Goal: Task Accomplishment & Management: Use online tool/utility

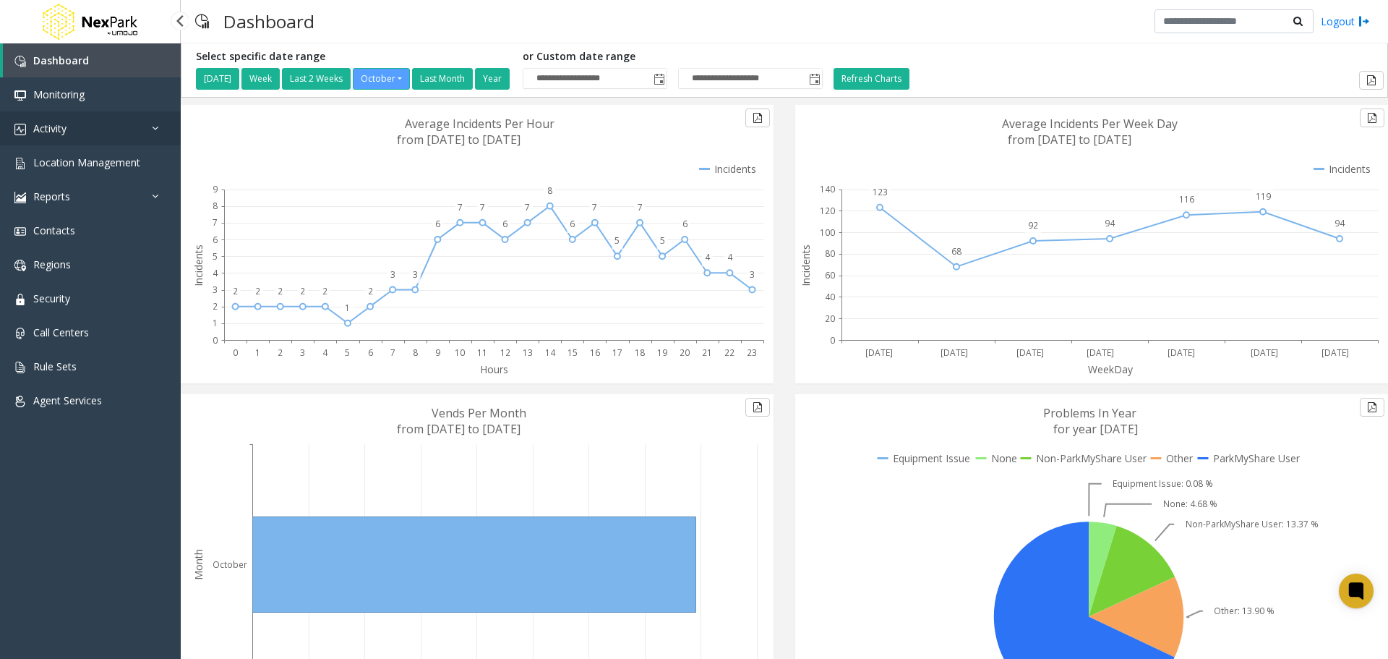
click at [64, 129] on span "Activity" at bounding box center [49, 128] width 33 height 14
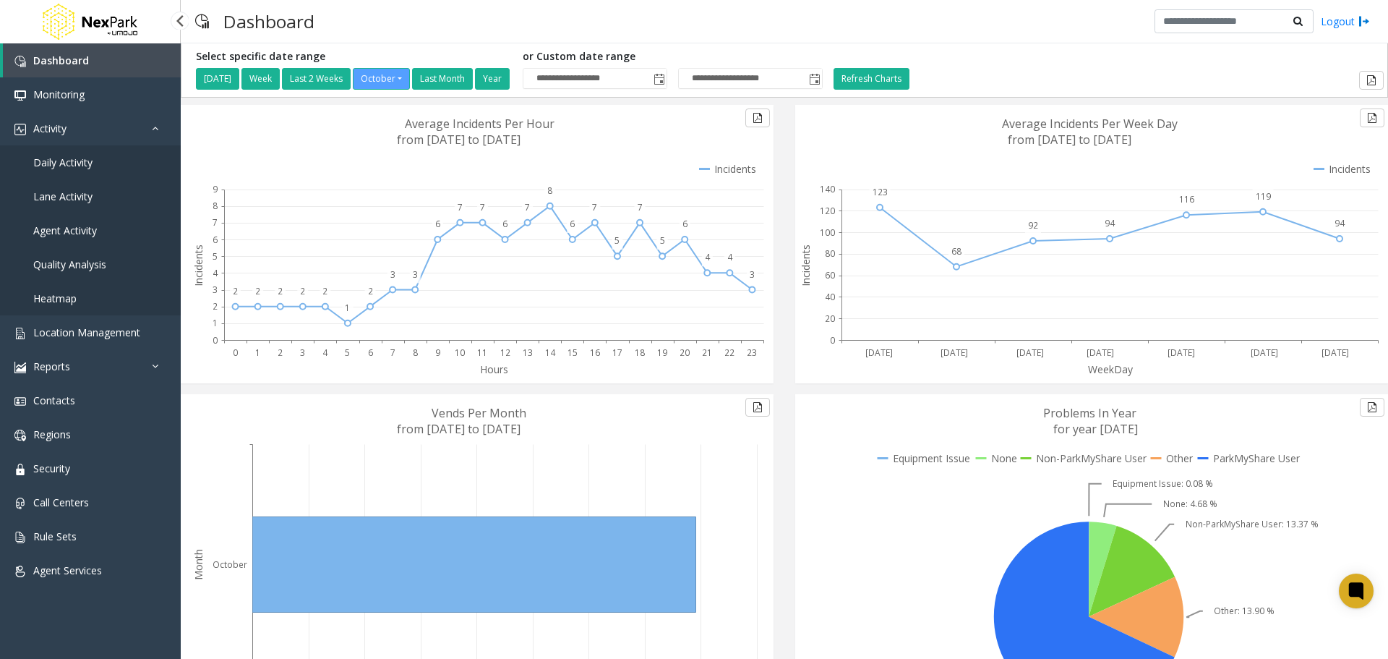
click at [99, 227] on link "Agent Activity" at bounding box center [90, 230] width 181 height 34
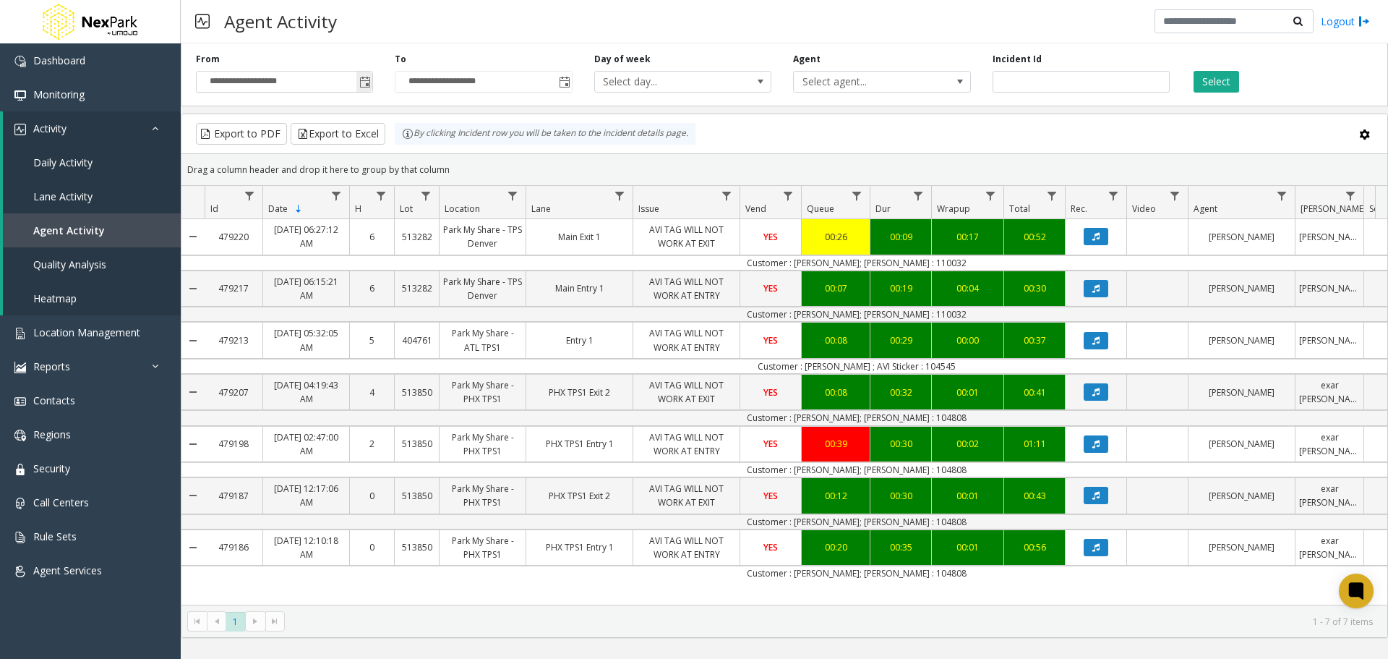
click at [372, 90] on span "Toggle popup" at bounding box center [364, 81] width 16 height 23
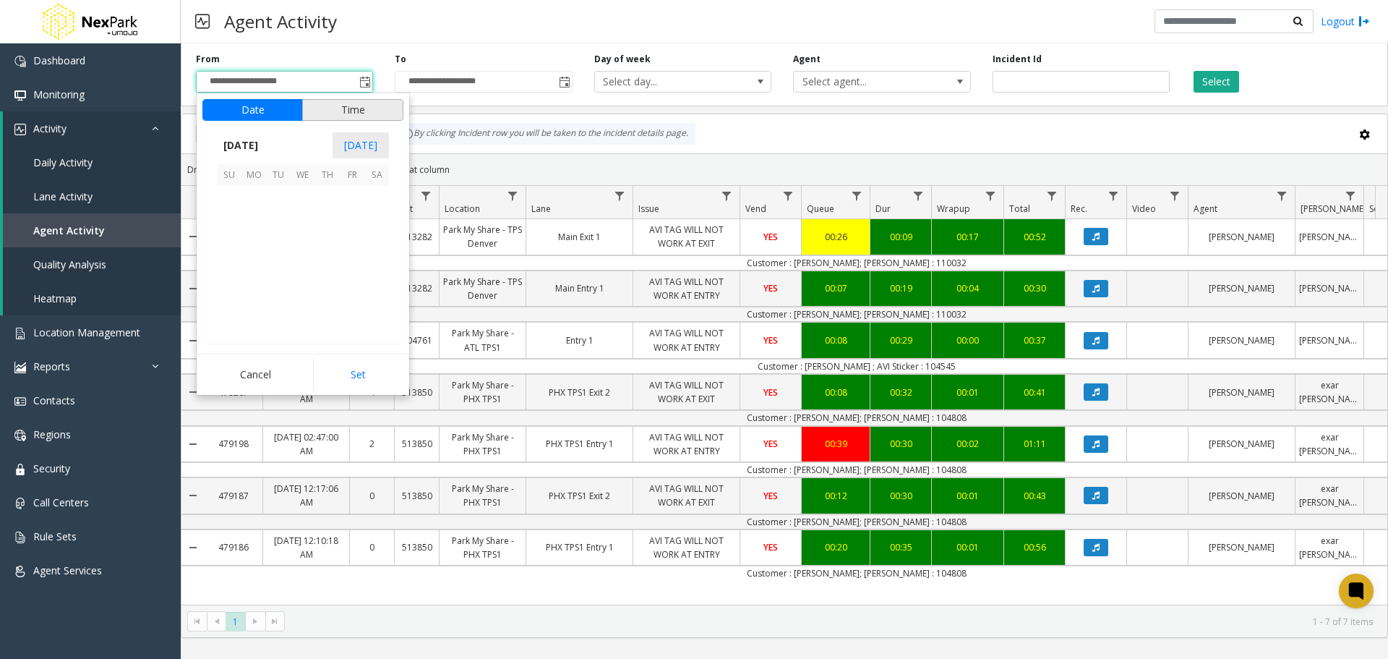
scroll to position [259667, 0]
click at [253, 223] on span "6" at bounding box center [253, 222] width 25 height 25
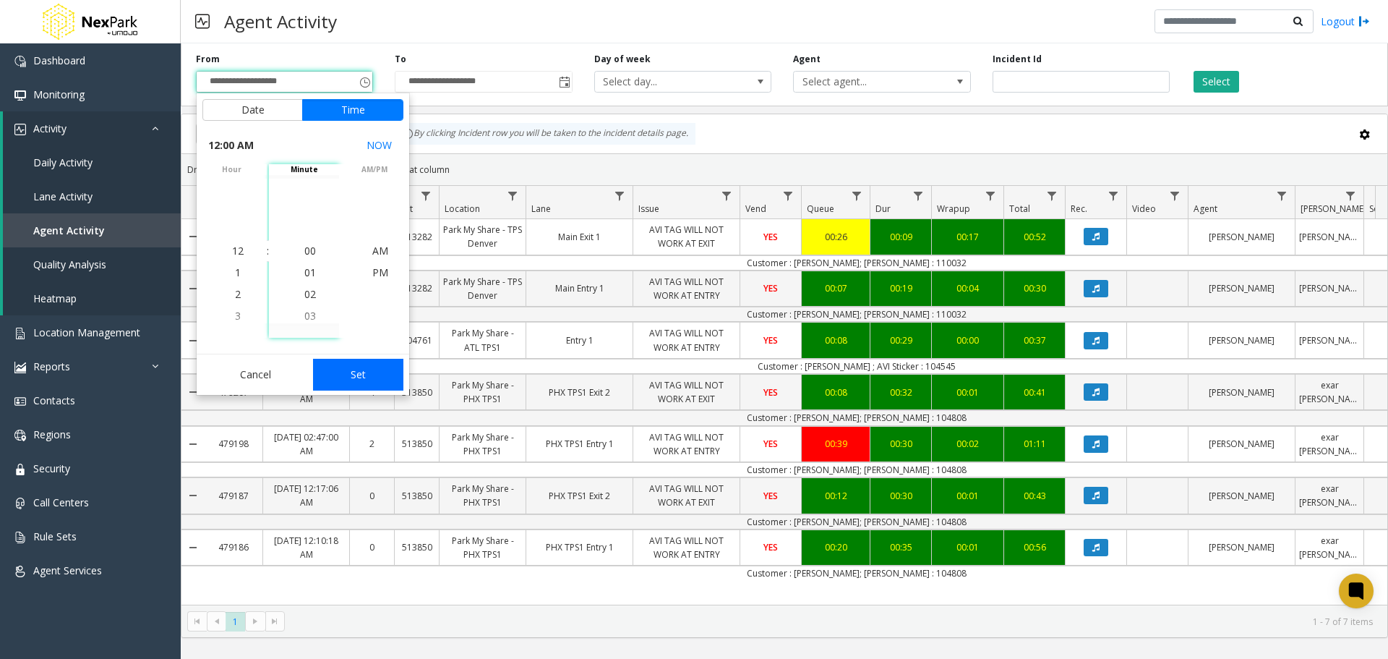
click at [359, 370] on button "Set" at bounding box center [358, 375] width 91 height 32
type input "**********"
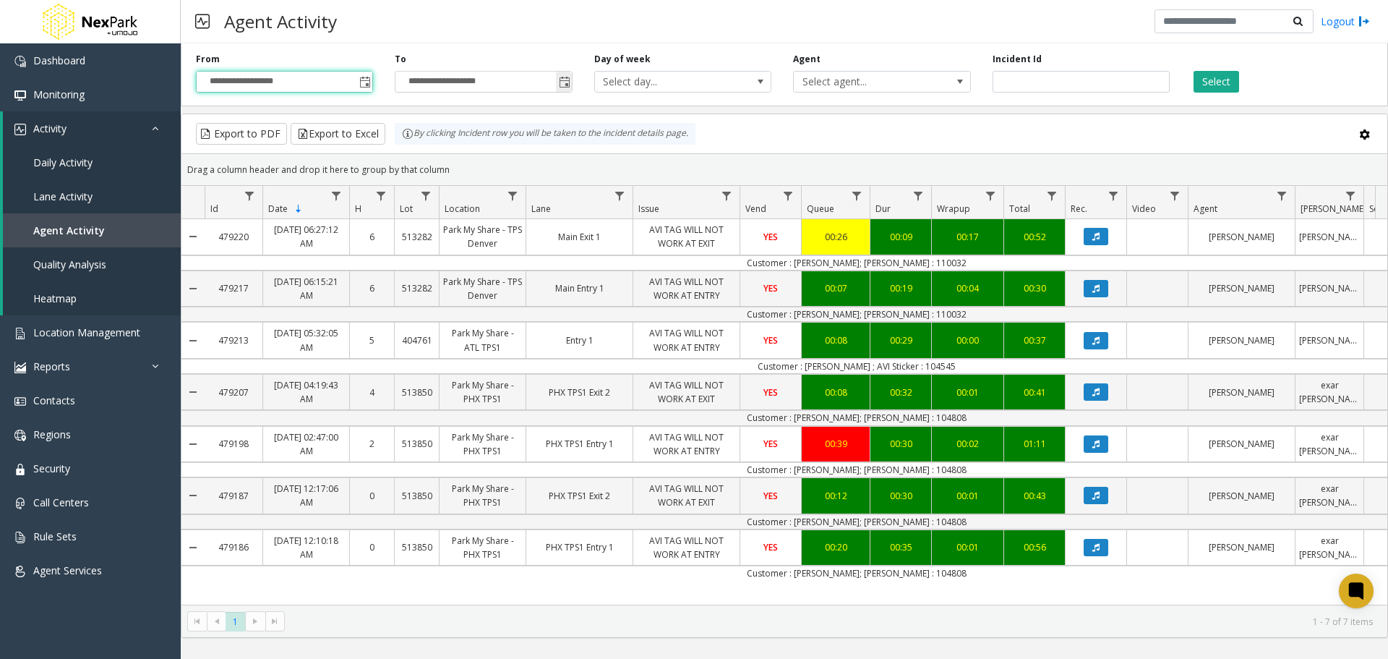
click at [440, 82] on input "**********" at bounding box center [483, 82] width 176 height 20
click at [565, 83] on span "Toggle popup" at bounding box center [565, 83] width 12 height 12
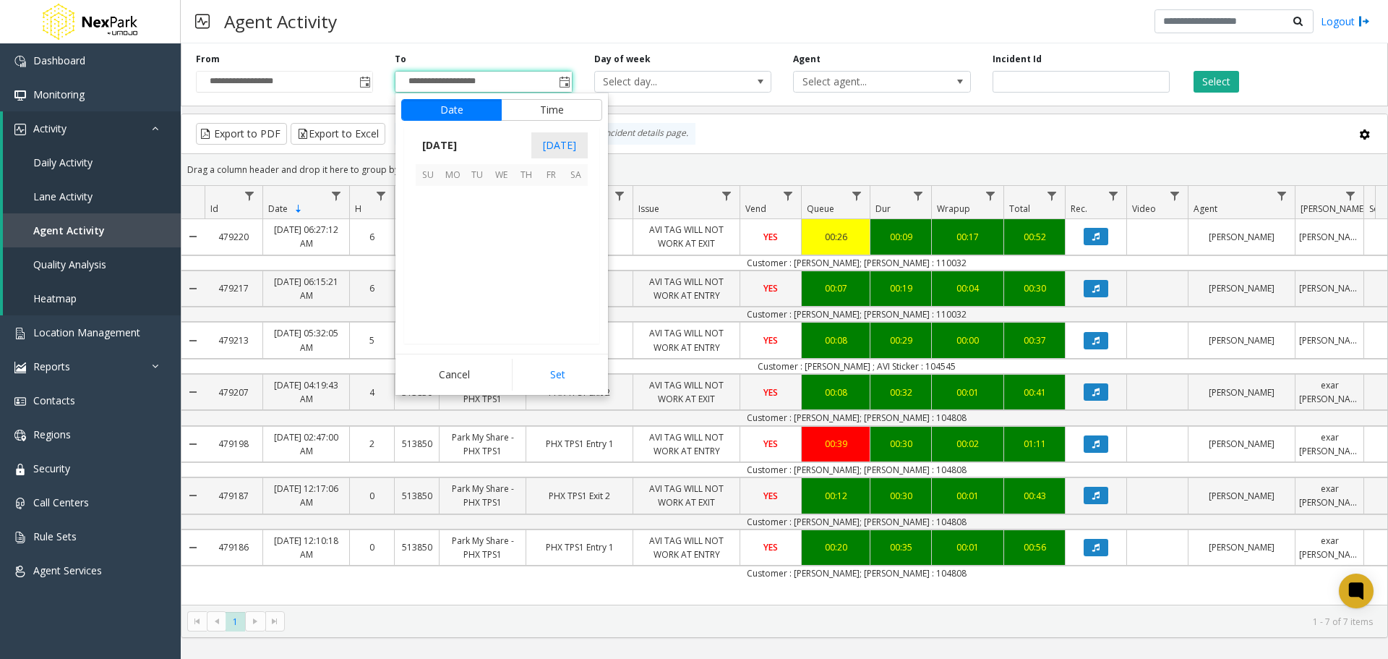
scroll to position [22, 0]
click at [419, 239] on span "12" at bounding box center [428, 247] width 25 height 25
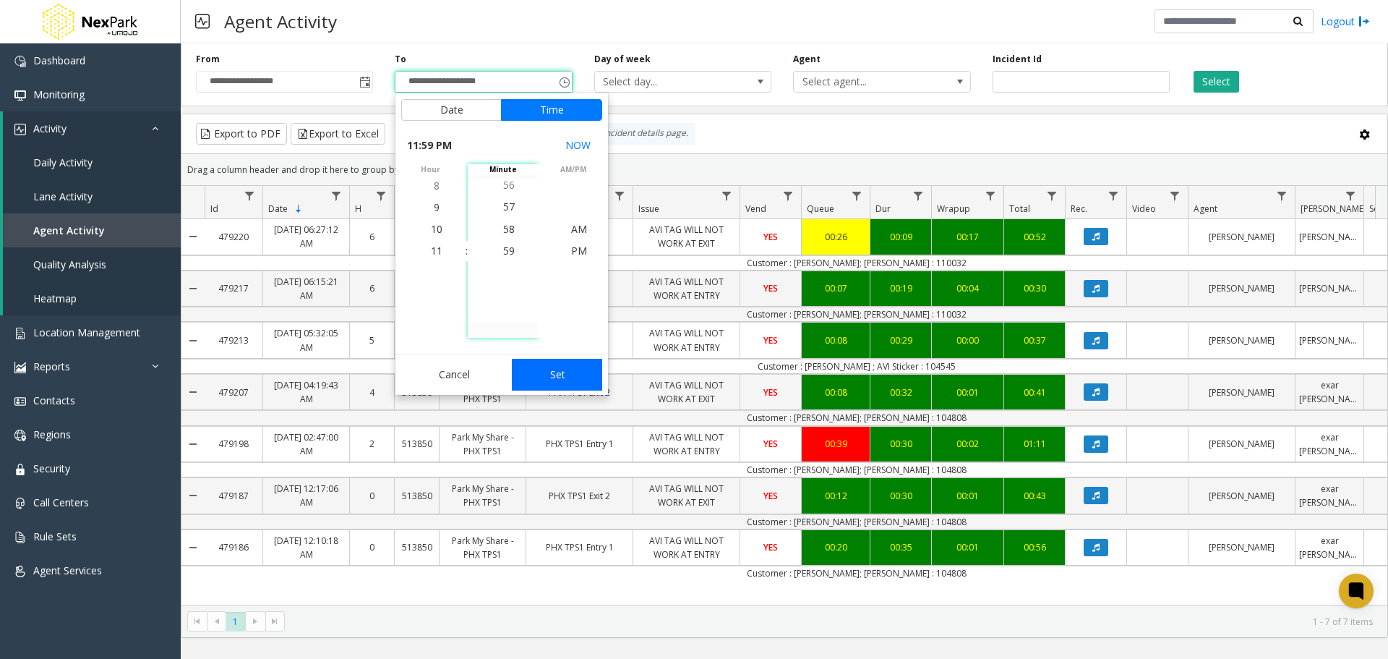
click at [547, 377] on button "Set" at bounding box center [557, 375] width 91 height 32
type input "**********"
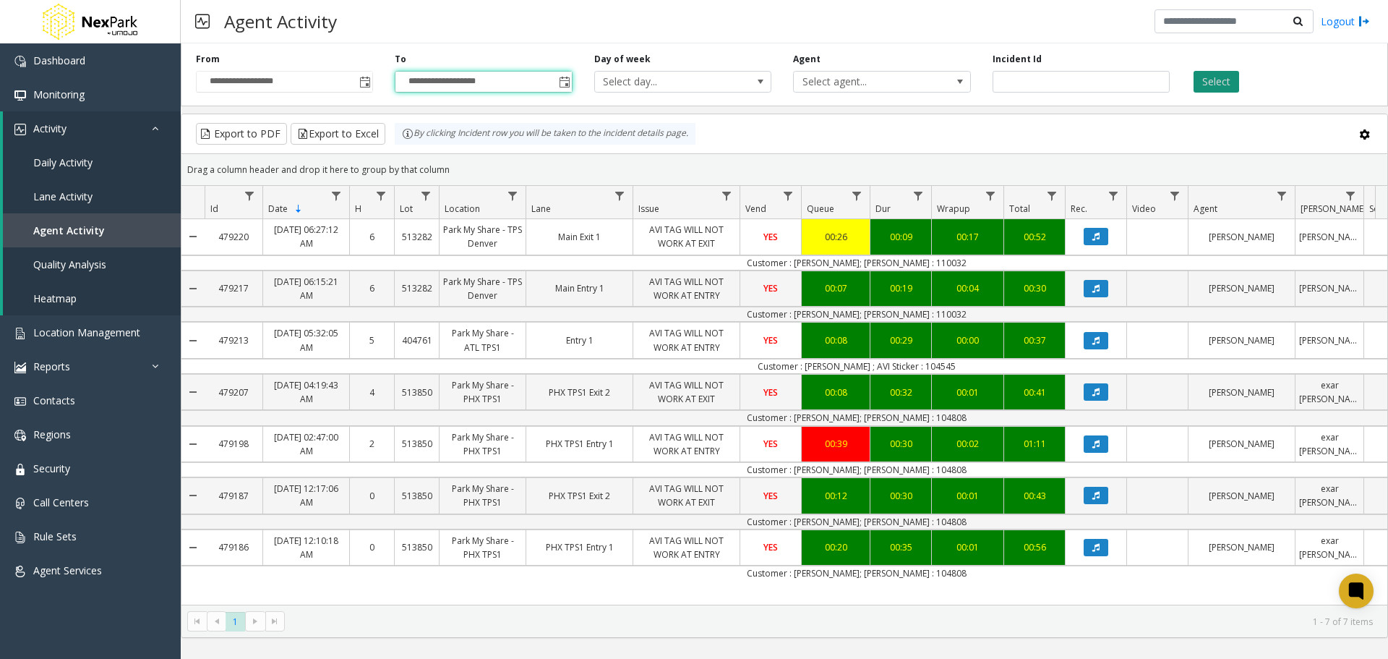
click at [1202, 84] on button "Select" at bounding box center [1217, 82] width 46 height 22
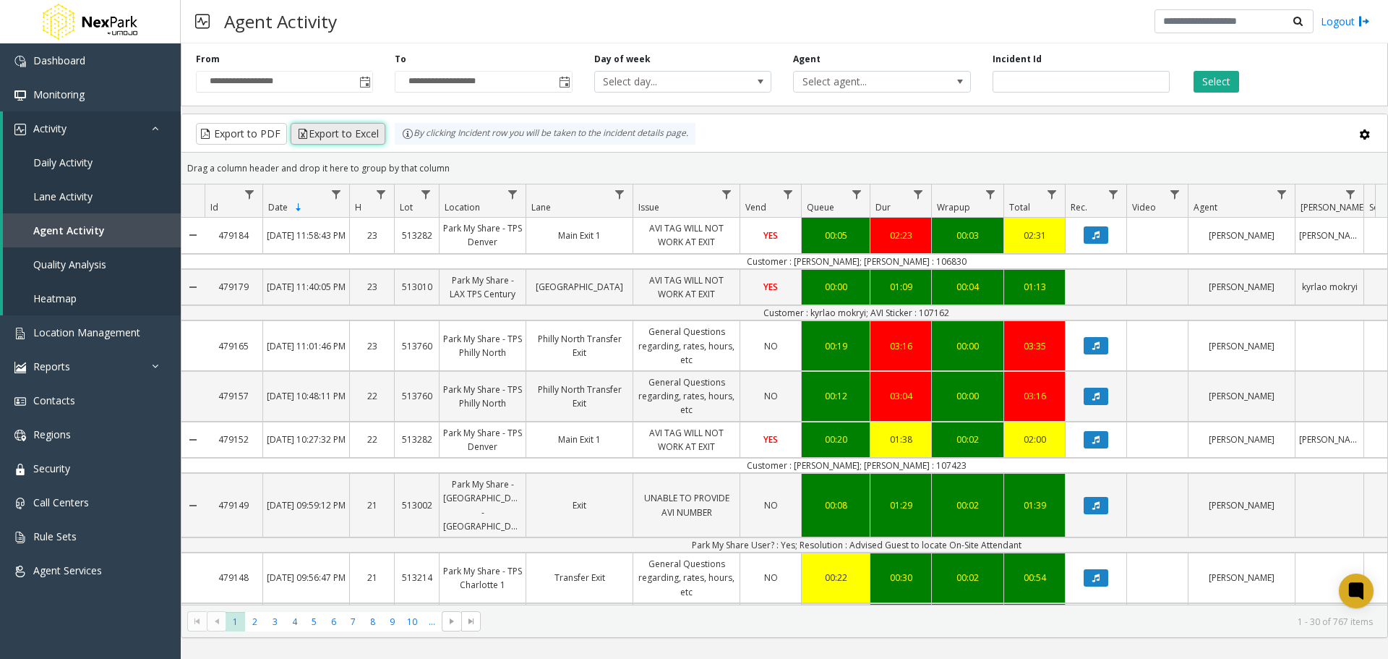
click at [335, 124] on button "Export to Excel" at bounding box center [338, 134] width 95 height 22
click at [105, 262] on span "Quality Analysis" at bounding box center [69, 264] width 73 height 14
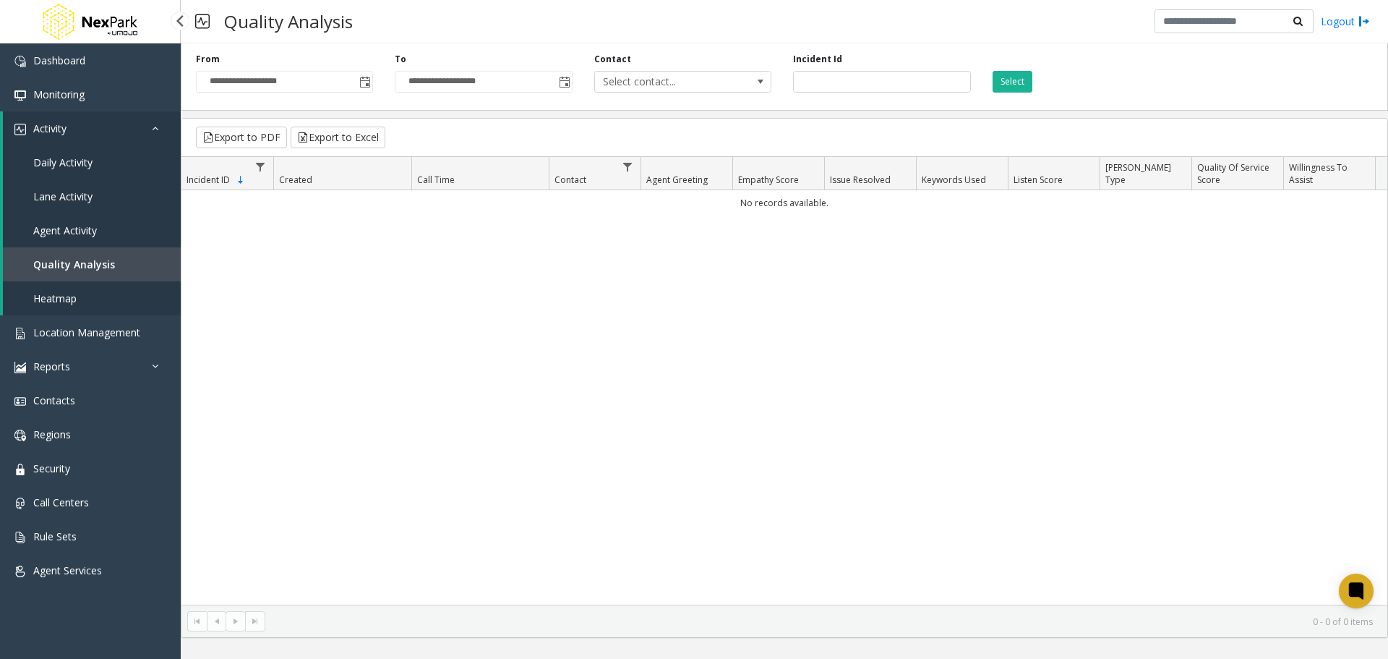
click at [58, 203] on link "Lane Activity" at bounding box center [92, 196] width 178 height 34
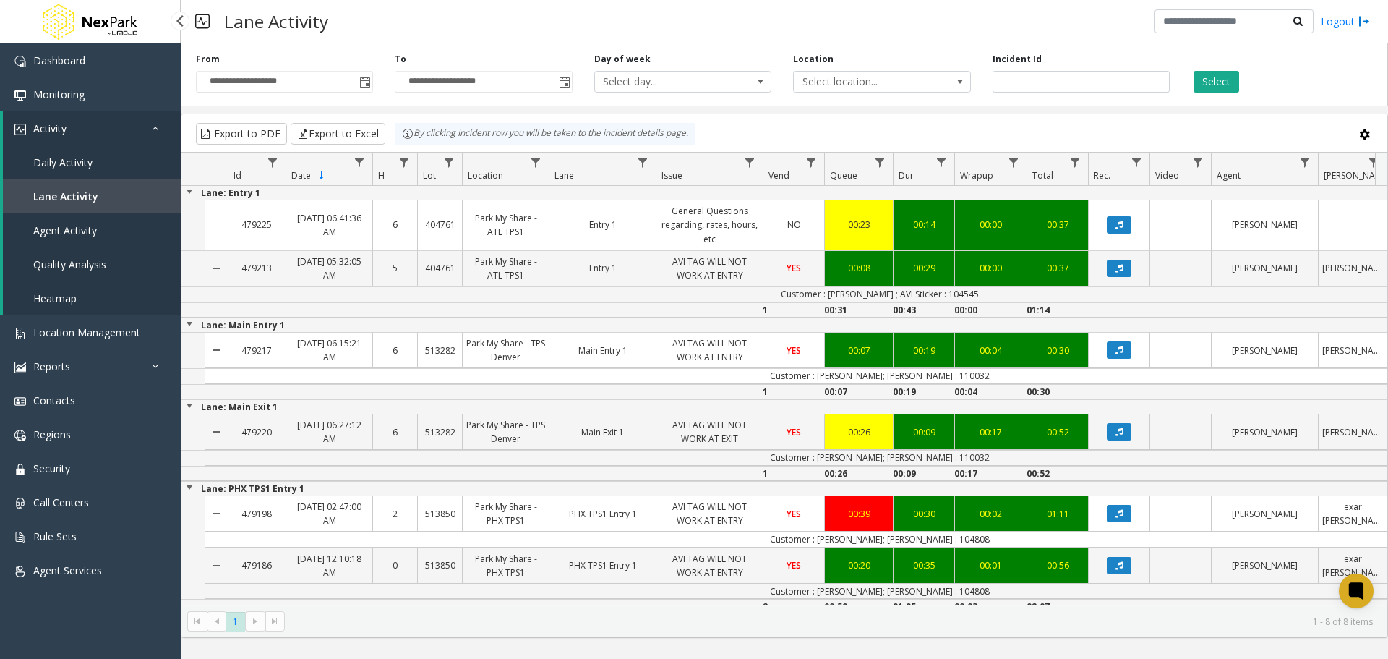
click at [66, 232] on span "Agent Activity" at bounding box center [65, 230] width 64 height 14
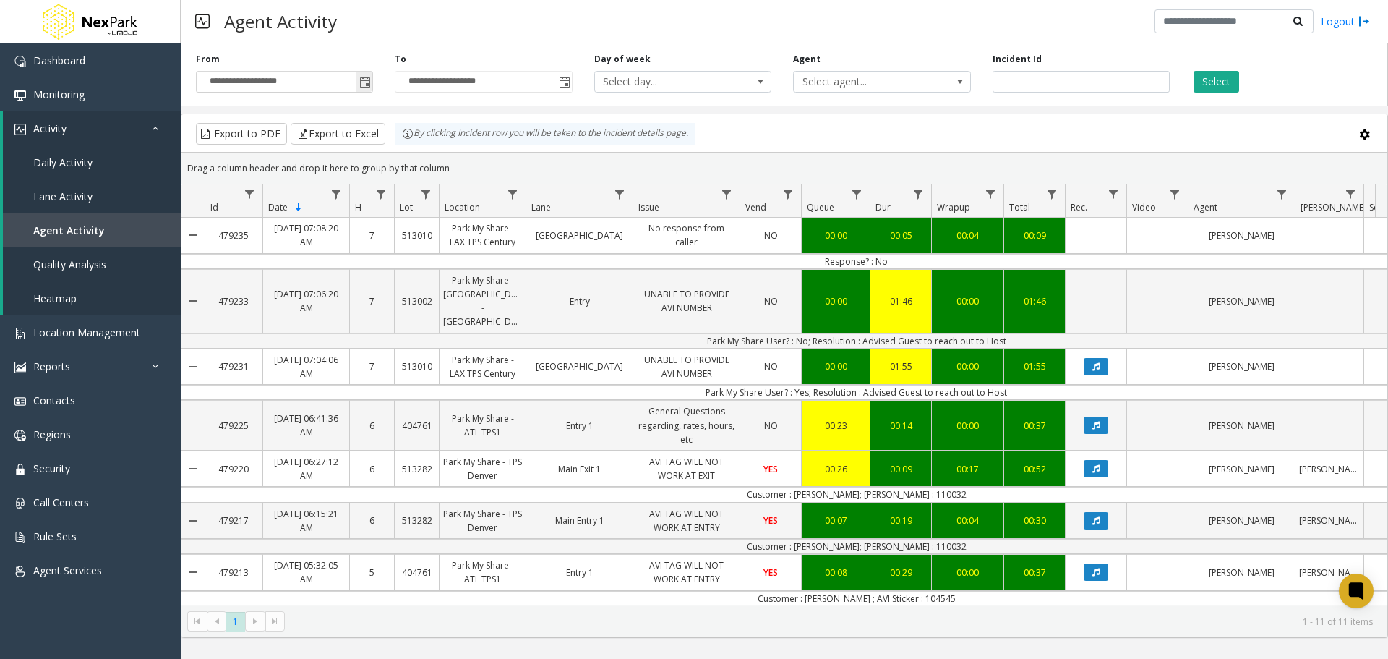
click at [359, 77] on span "Toggle popup" at bounding box center [364, 81] width 16 height 23
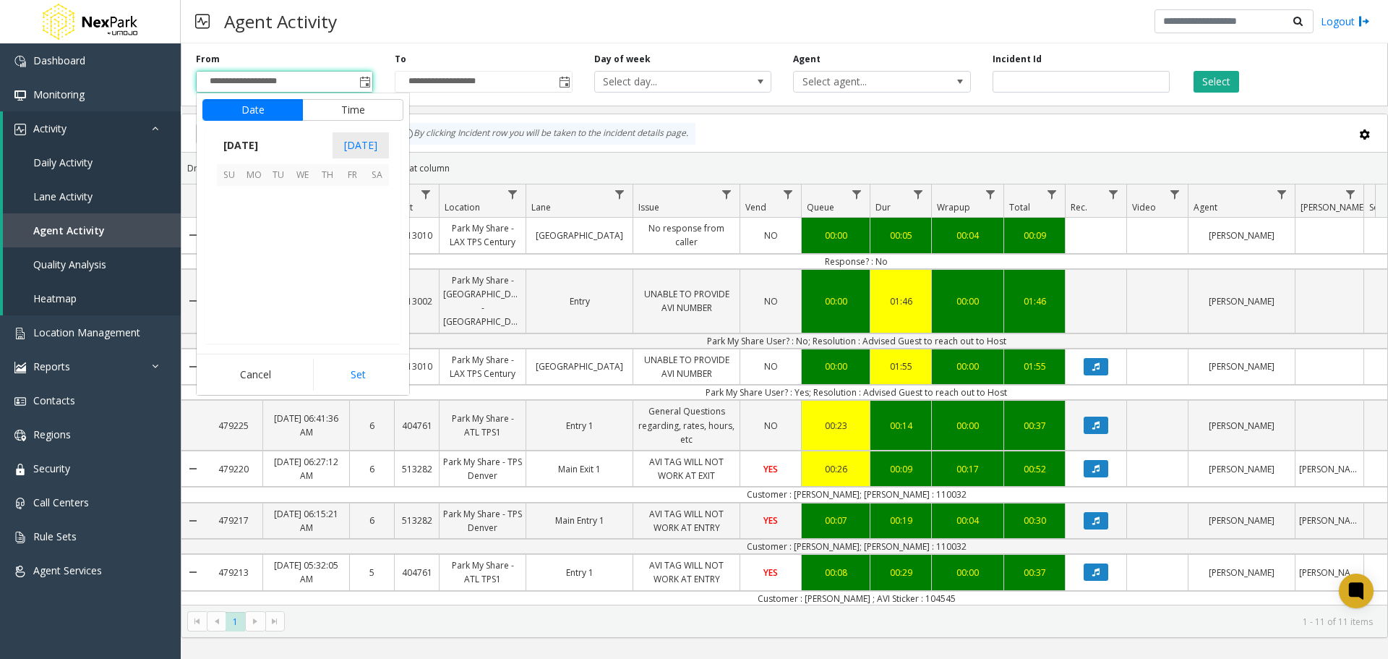
scroll to position [259667, 0]
click at [301, 196] on span "1" at bounding box center [303, 198] width 25 height 25
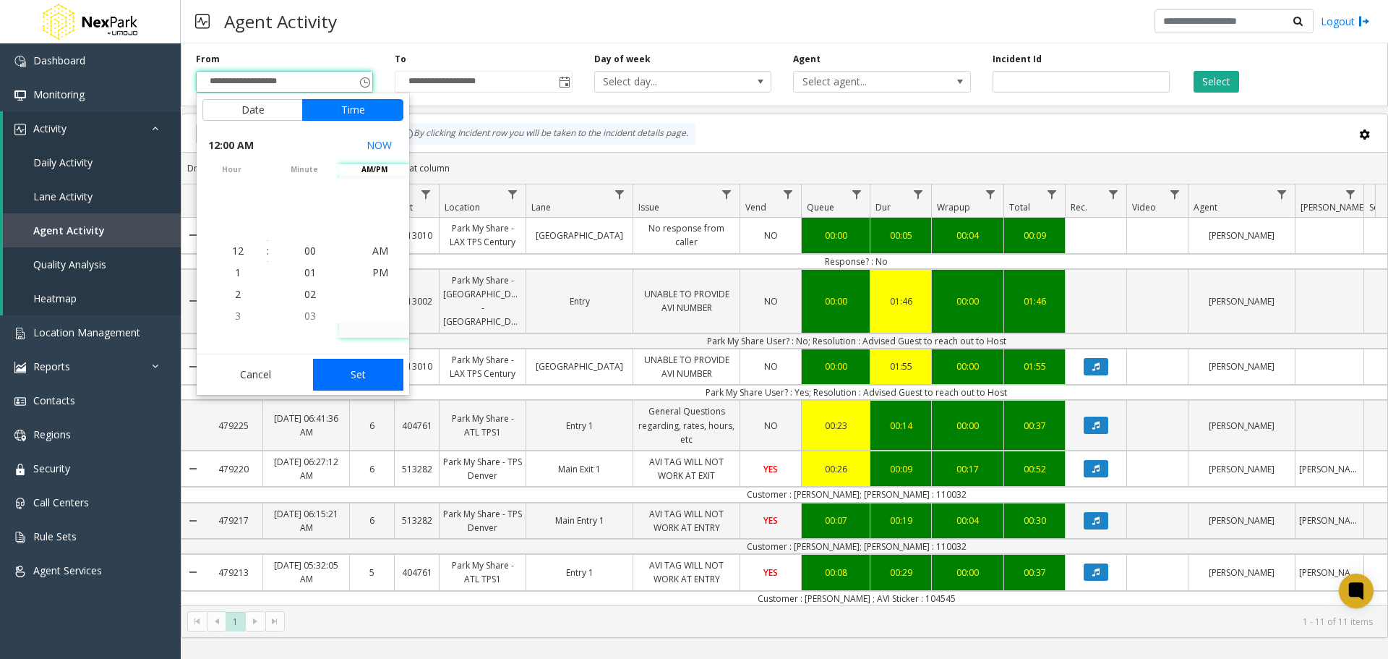
click at [348, 376] on button "Set" at bounding box center [358, 375] width 91 height 32
type input "**********"
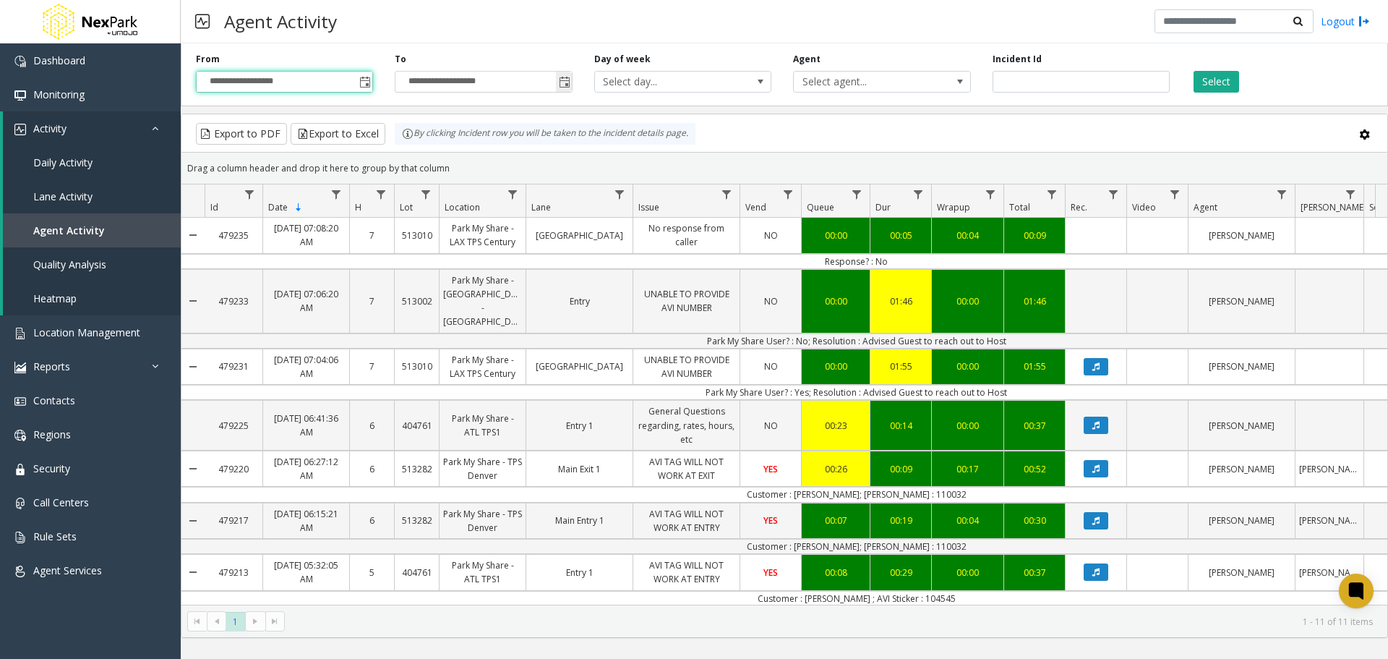
click at [559, 74] on span "Toggle popup" at bounding box center [564, 81] width 16 height 23
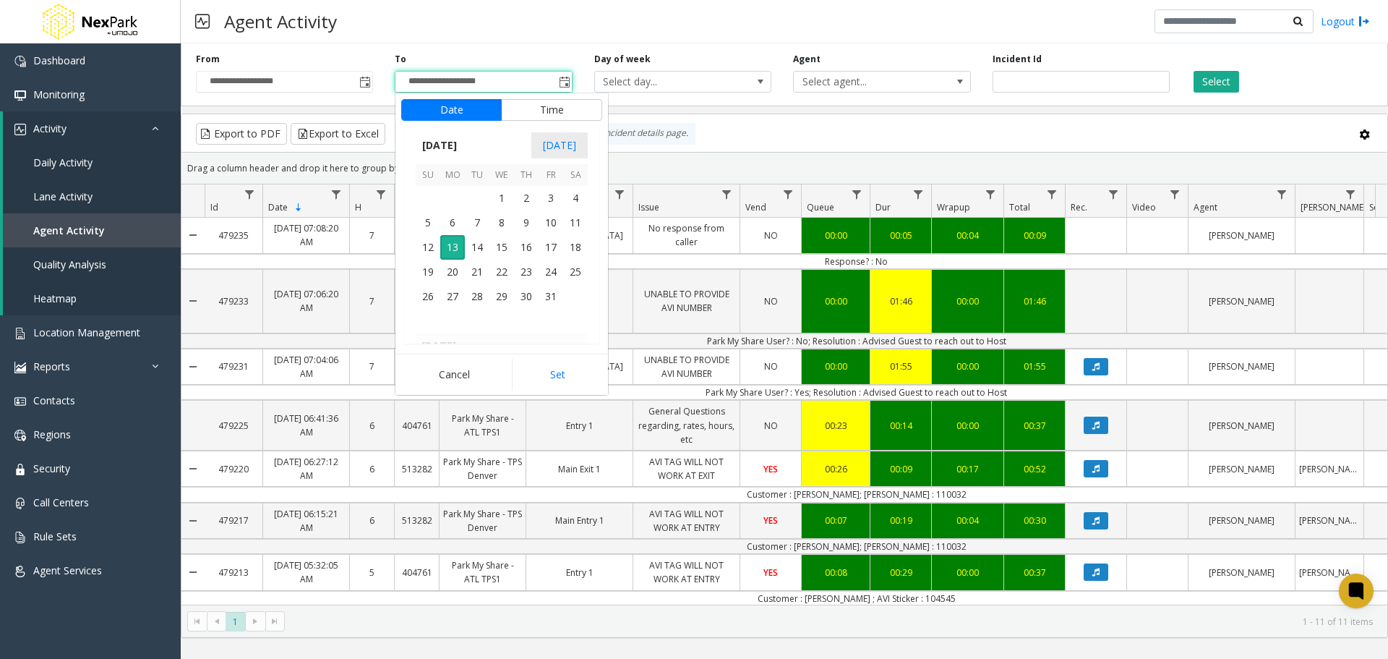
scroll to position [22, 0]
click at [425, 248] on span "12" at bounding box center [428, 247] width 25 height 25
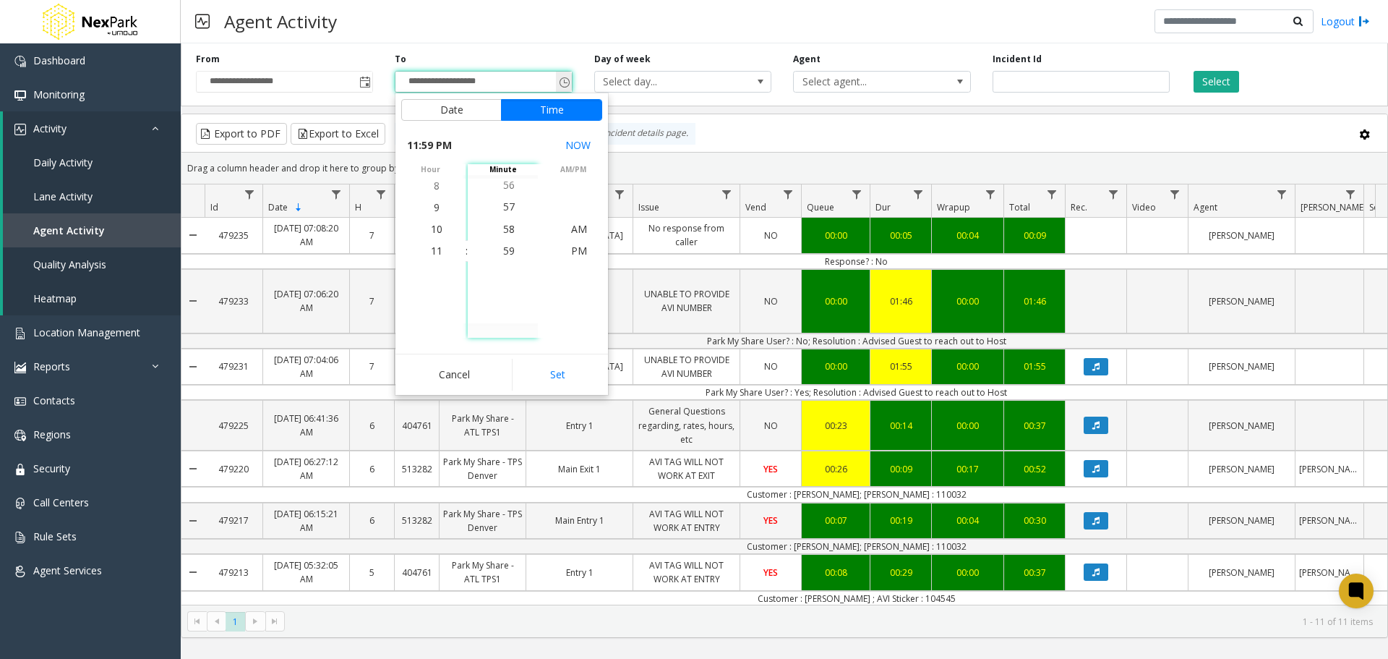
click at [557, 78] on span "Toggle popup" at bounding box center [564, 81] width 16 height 23
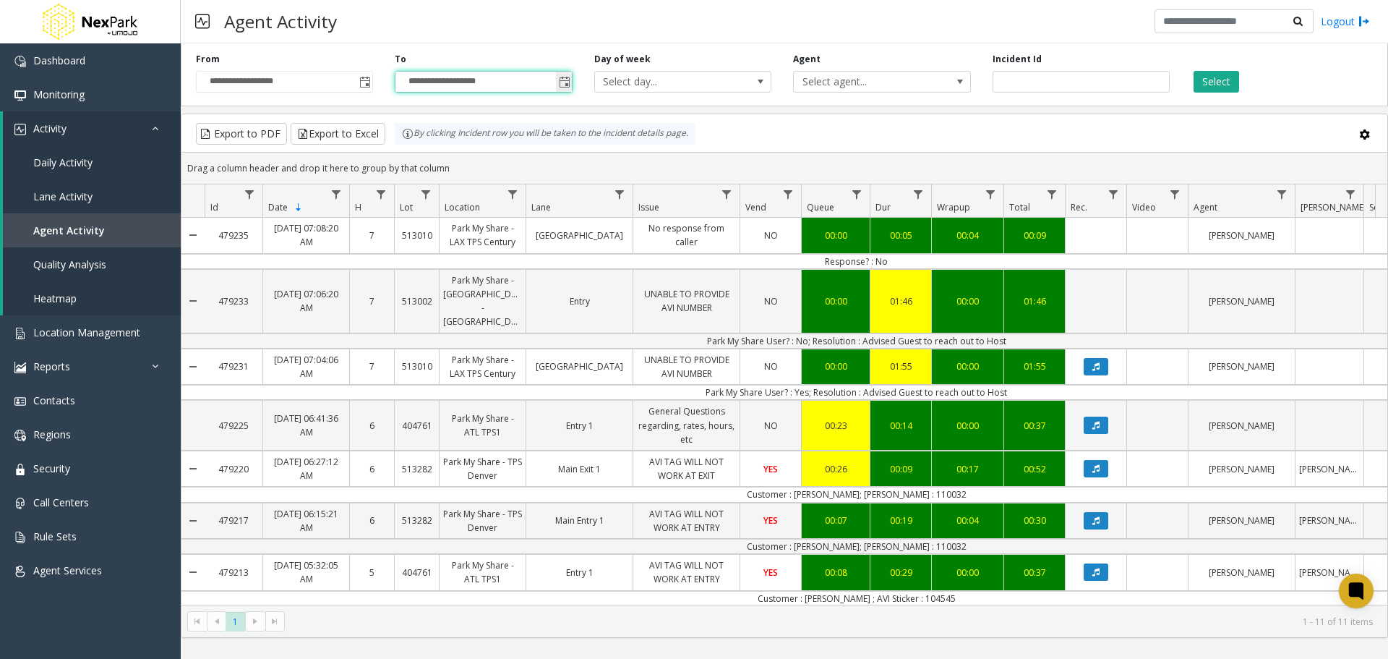
click at [557, 78] on span "Toggle popup" at bounding box center [564, 81] width 16 height 23
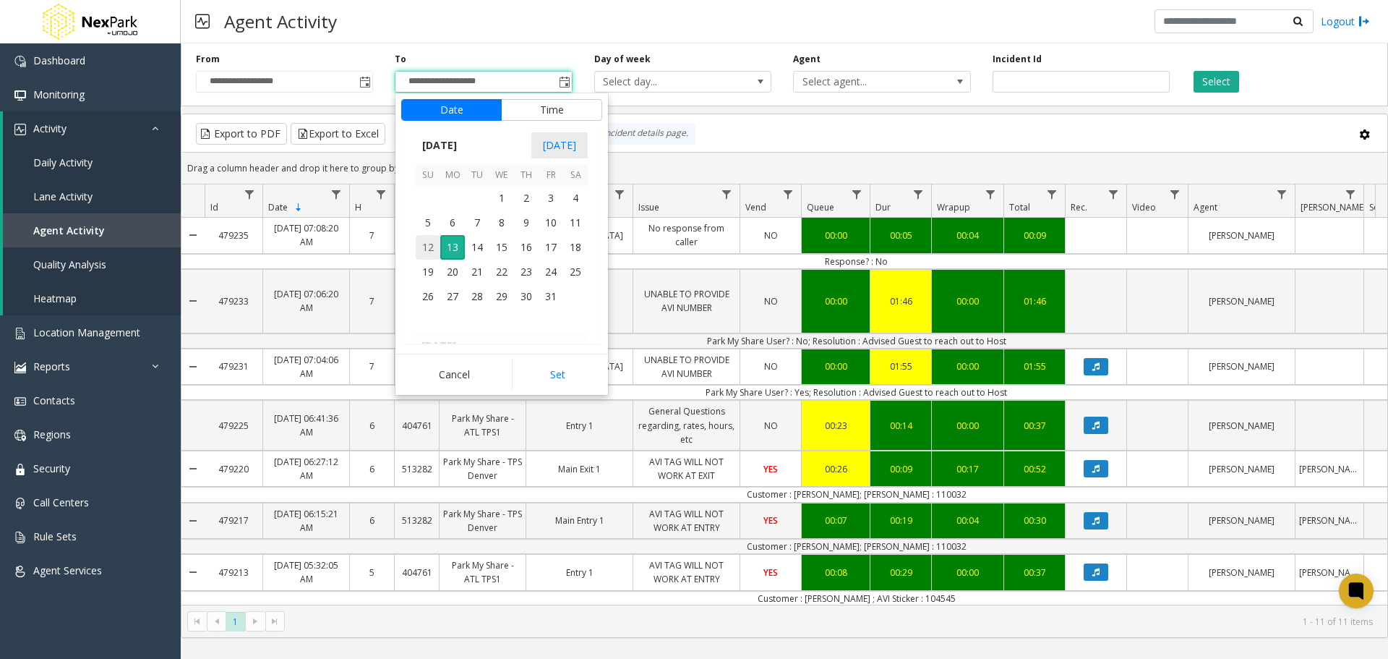
click at [432, 247] on span "12" at bounding box center [428, 247] width 25 height 25
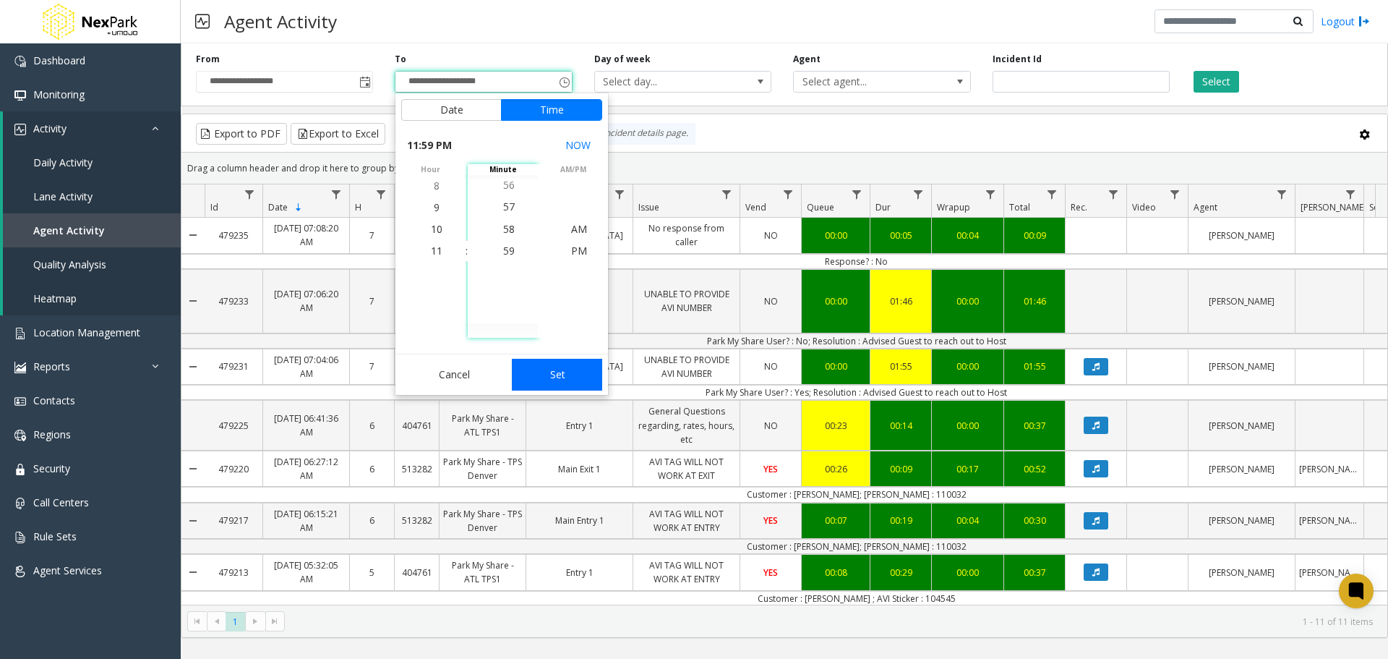
click at [548, 385] on button "Set" at bounding box center [557, 375] width 91 height 32
type input "**********"
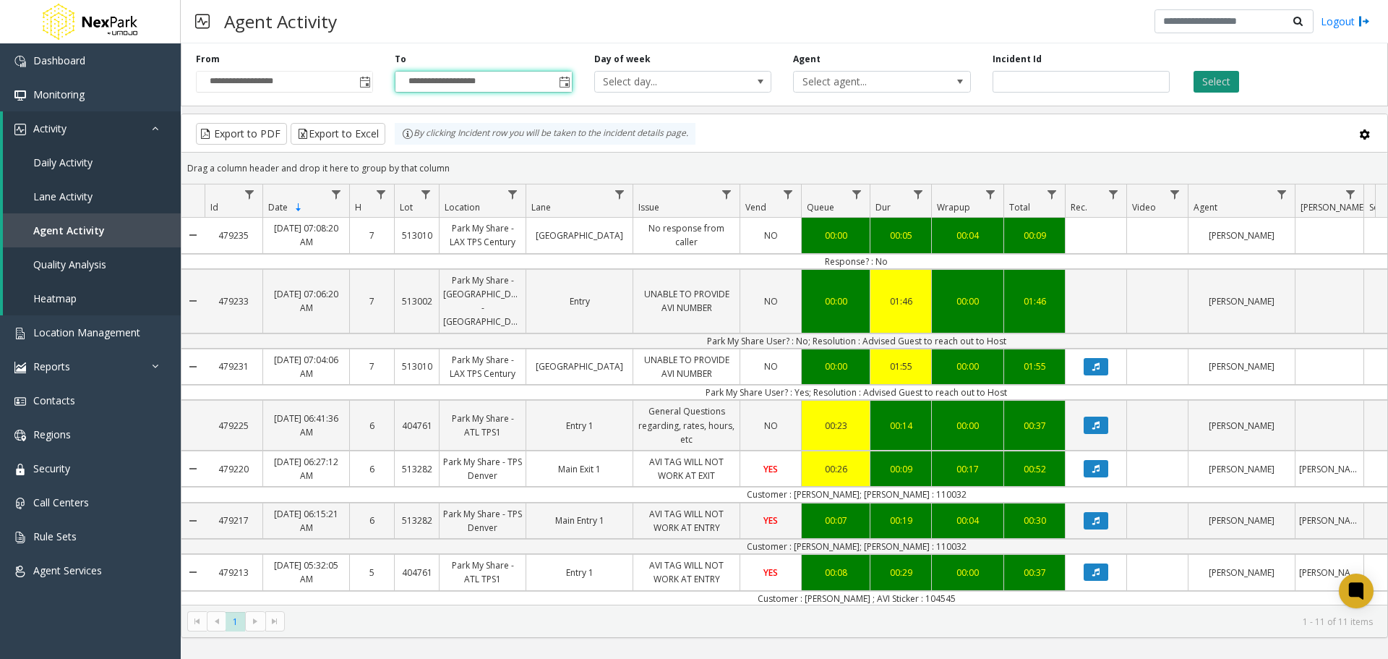
click at [1207, 87] on button "Select" at bounding box center [1217, 82] width 46 height 22
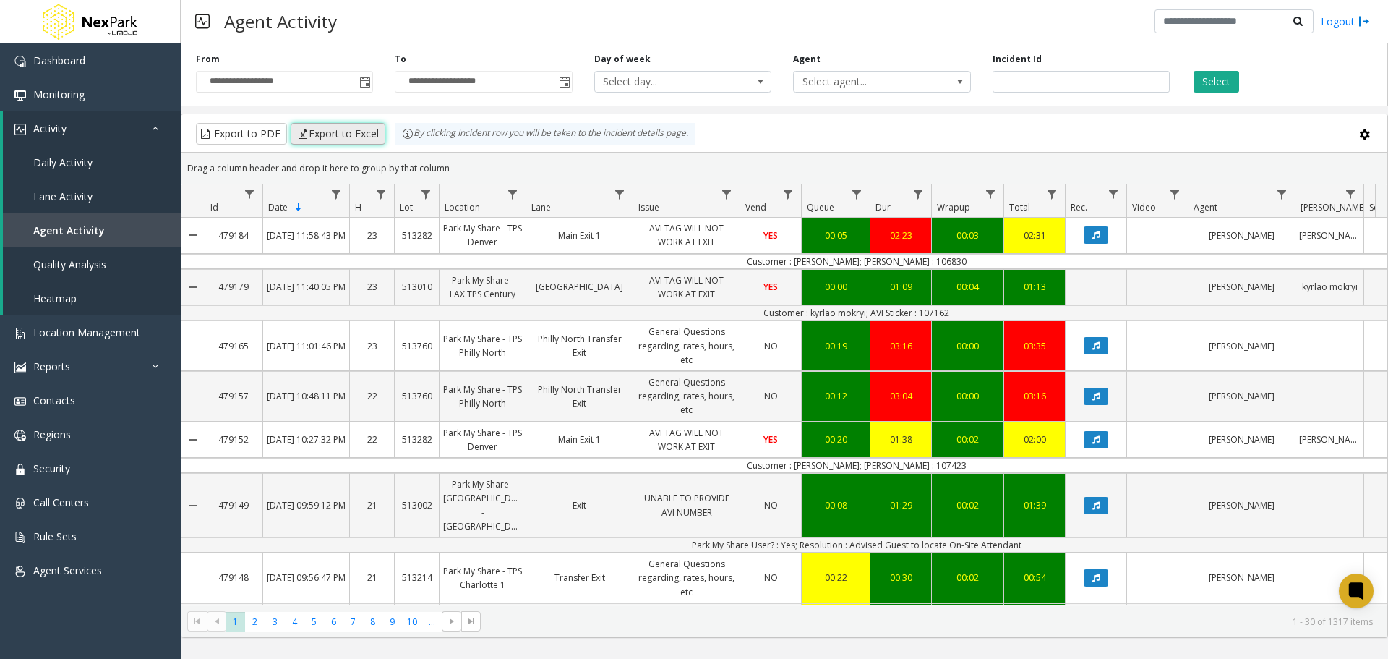
click at [351, 134] on button "Export to Excel" at bounding box center [338, 134] width 95 height 22
